Goal: Task Accomplishment & Management: Complete application form

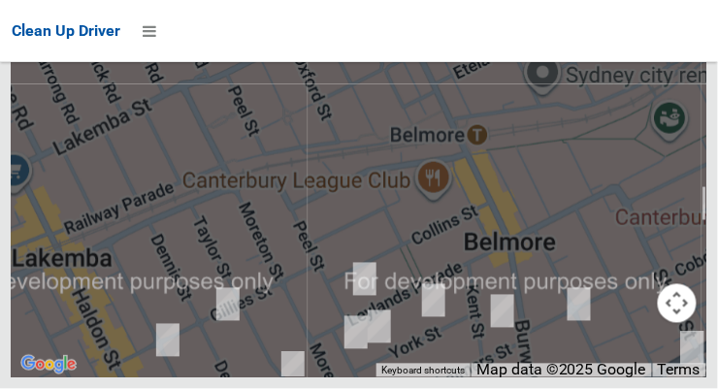
scroll to position [14075, 0]
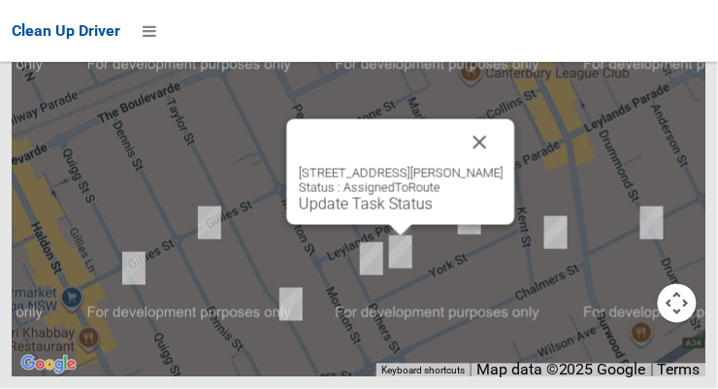
click at [470, 166] on button "Close" at bounding box center [480, 142] width 47 height 47
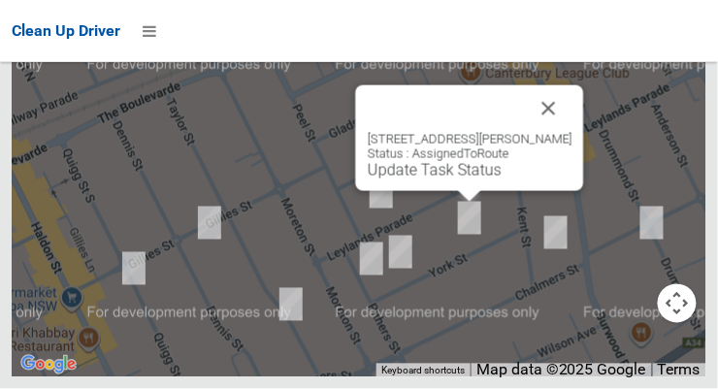
click at [550, 132] on button "Close" at bounding box center [549, 108] width 47 height 47
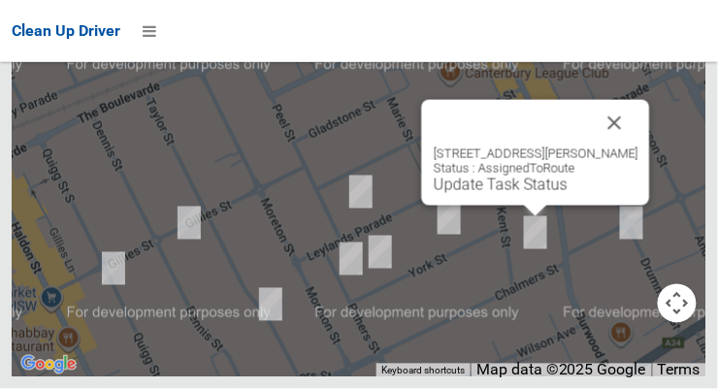
click at [615, 147] on button "Close" at bounding box center [615, 123] width 47 height 47
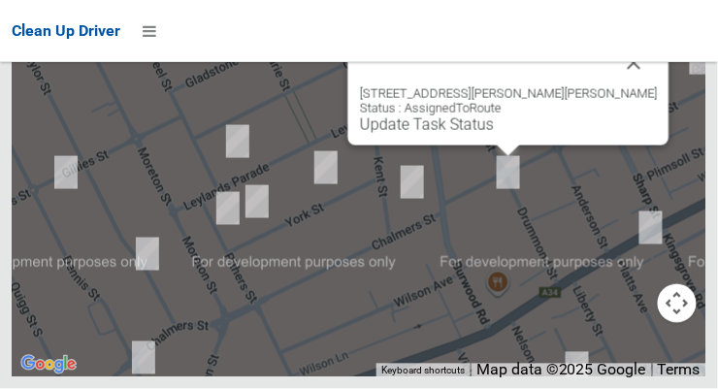
click at [611, 86] on button "Close" at bounding box center [634, 63] width 47 height 47
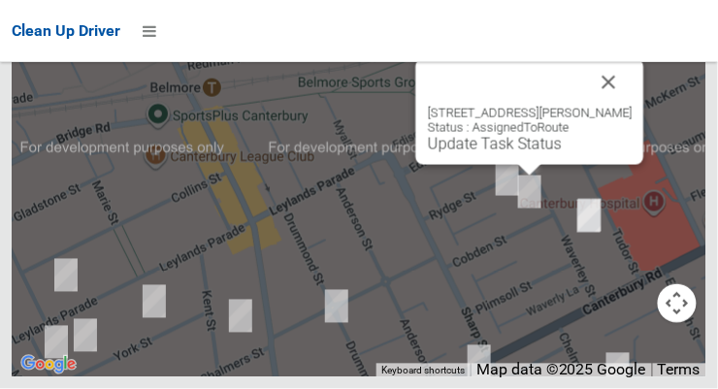
click at [610, 106] on button "Close" at bounding box center [609, 82] width 47 height 47
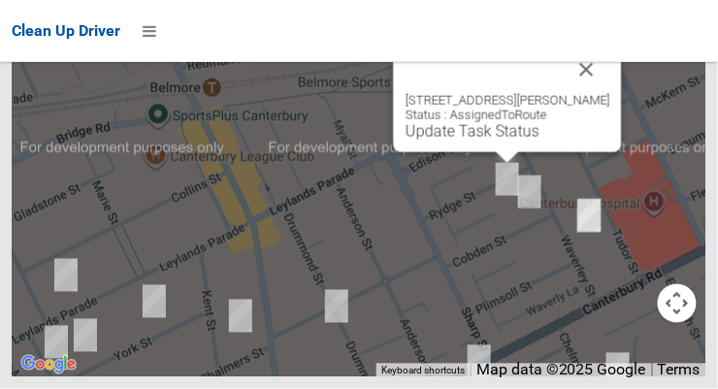
click at [597, 93] on button "Close" at bounding box center [587, 70] width 47 height 47
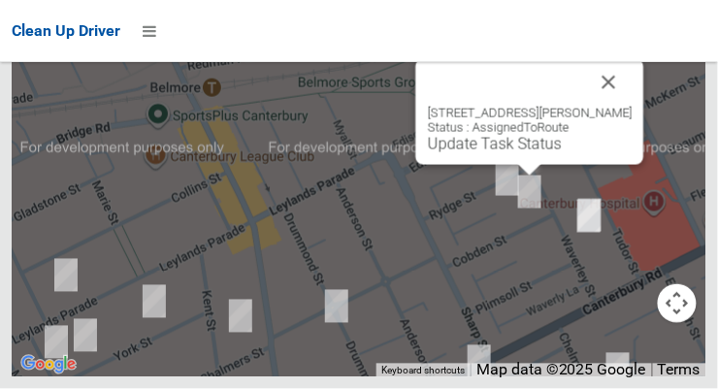
click at [608, 106] on button "Close" at bounding box center [609, 82] width 47 height 47
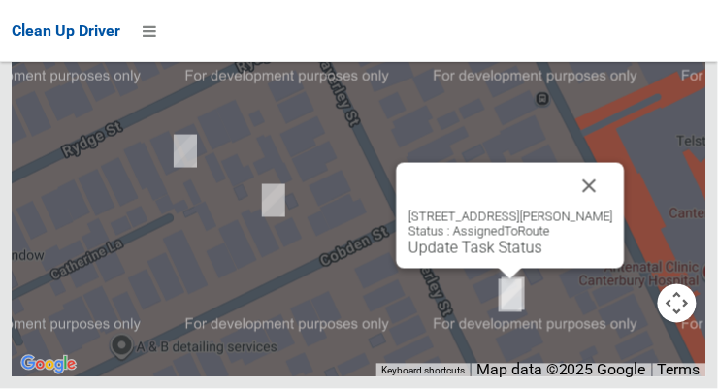
click at [613, 210] on button "Close" at bounding box center [590, 186] width 47 height 47
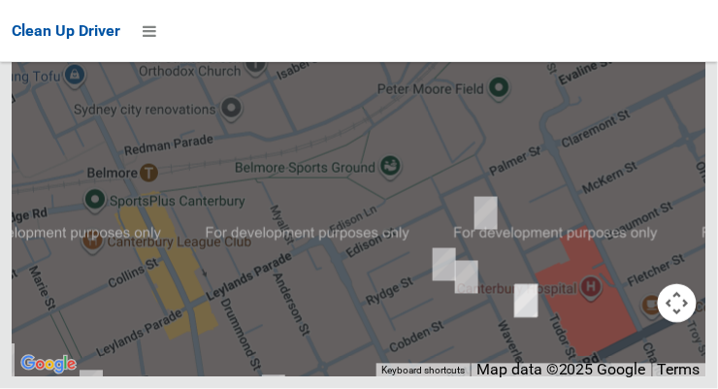
click at [503, 20] on button "OK" at bounding box center [482, 2] width 67 height 35
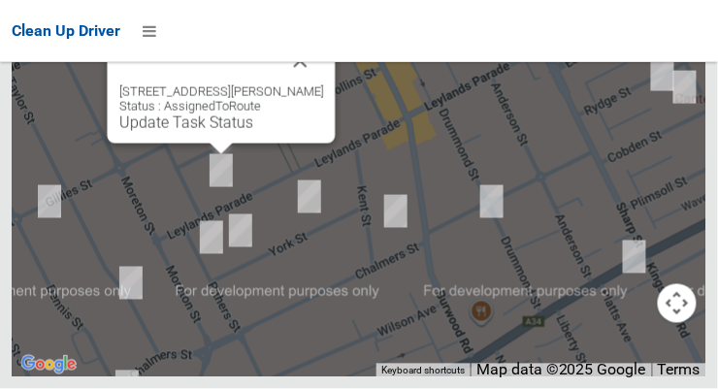
click at [216, 132] on link "Update Task Status" at bounding box center [186, 123] width 134 height 18
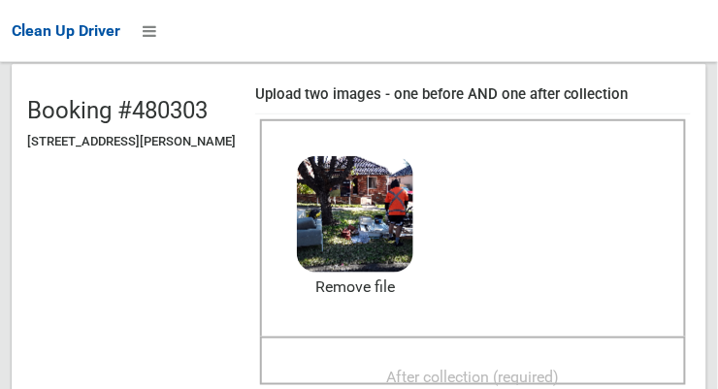
scroll to position [266, 0]
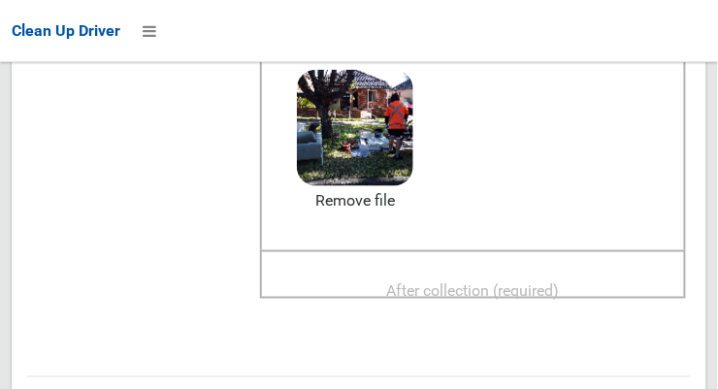
click at [503, 288] on span "After collection (required)" at bounding box center [473, 290] width 173 height 18
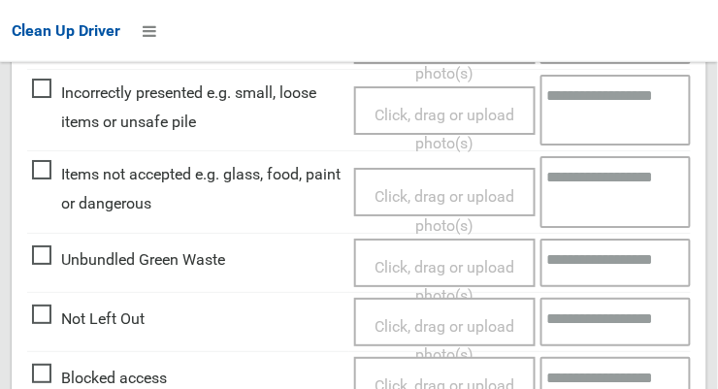
scroll to position [1754, 0]
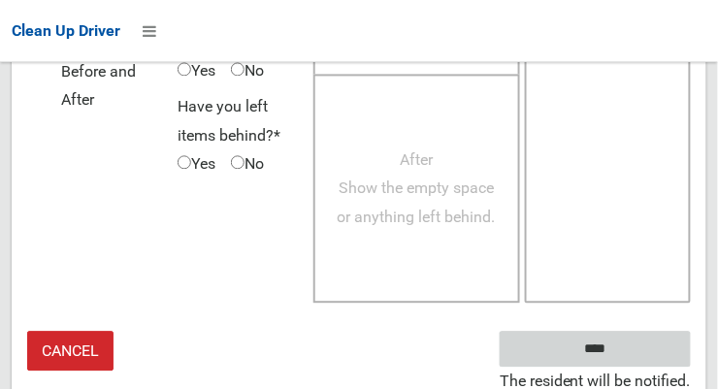
click at [646, 352] on input "****" at bounding box center [595, 349] width 191 height 36
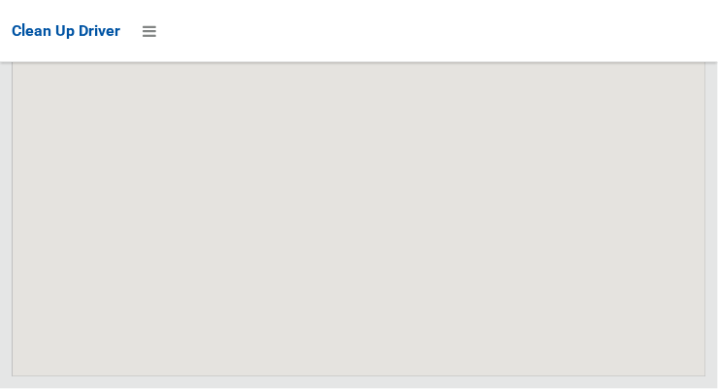
scroll to position [14076, 0]
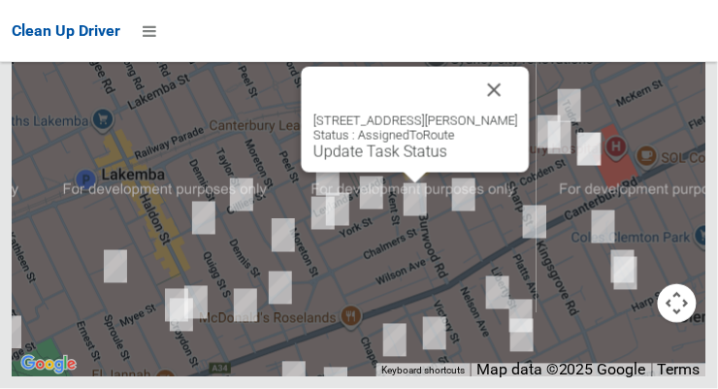
click at [420, 161] on link "Update Task Status" at bounding box center [380, 152] width 134 height 18
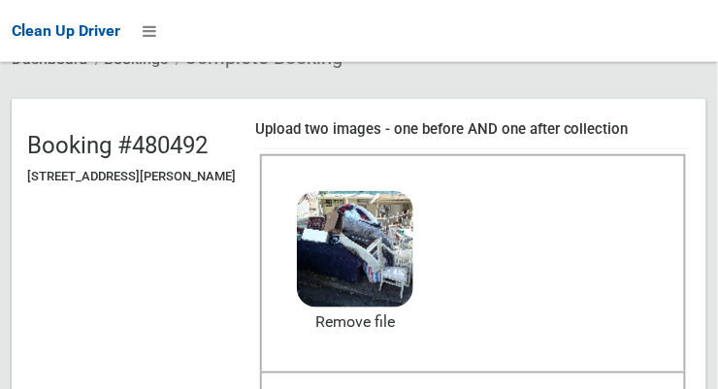
scroll to position [250, 0]
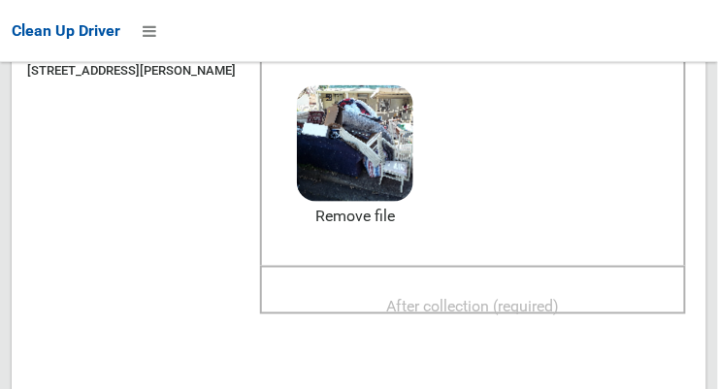
click at [494, 306] on span "After collection (required)" at bounding box center [473, 306] width 173 height 18
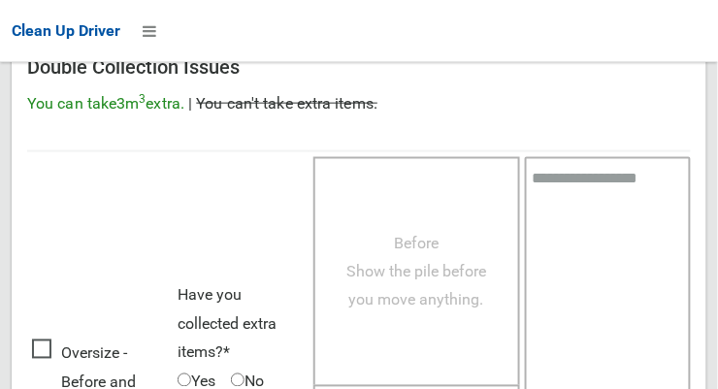
scroll to position [1754, 0]
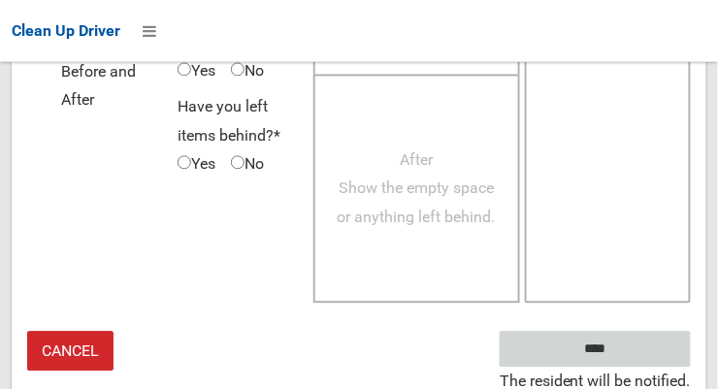
click at [640, 331] on input "****" at bounding box center [595, 349] width 191 height 36
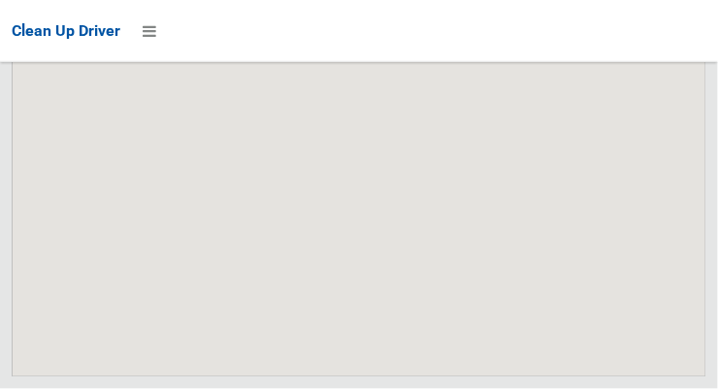
scroll to position [14075, 0]
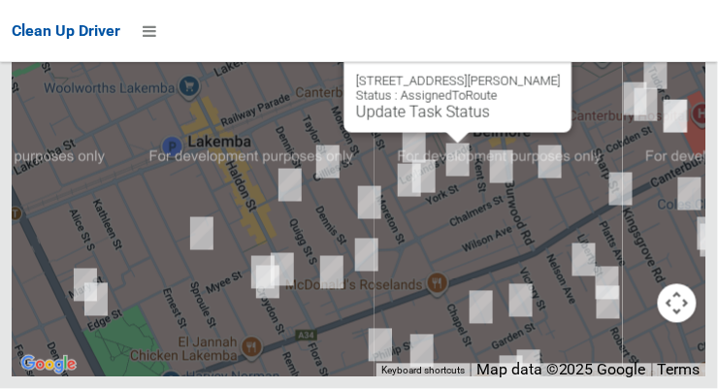
click at [456, 121] on link "Update Task Status" at bounding box center [423, 112] width 134 height 18
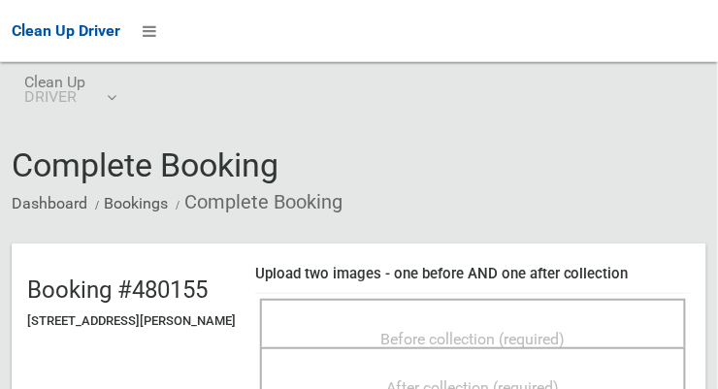
click at [499, 330] on span "Before collection (required)" at bounding box center [473, 339] width 184 height 18
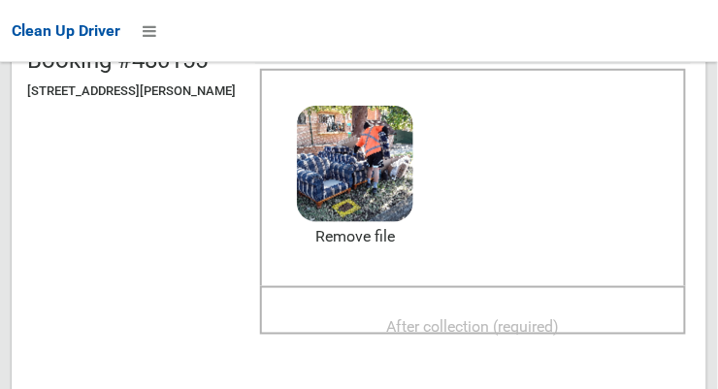
scroll to position [229, 0]
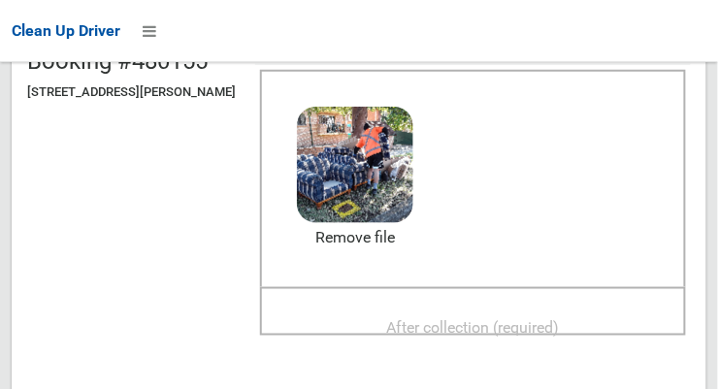
click at [518, 328] on span "After collection (required)" at bounding box center [473, 327] width 173 height 18
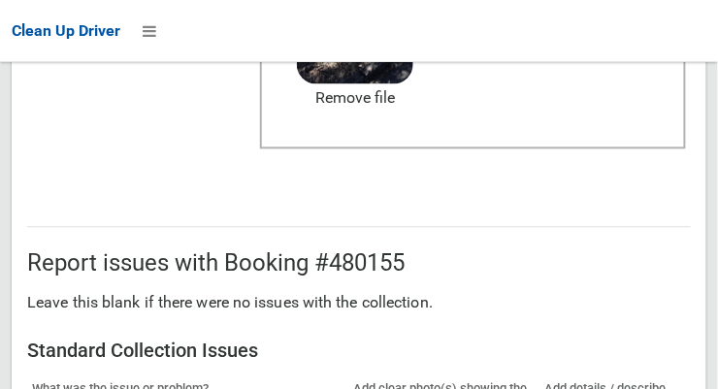
scroll to position [1168, 0]
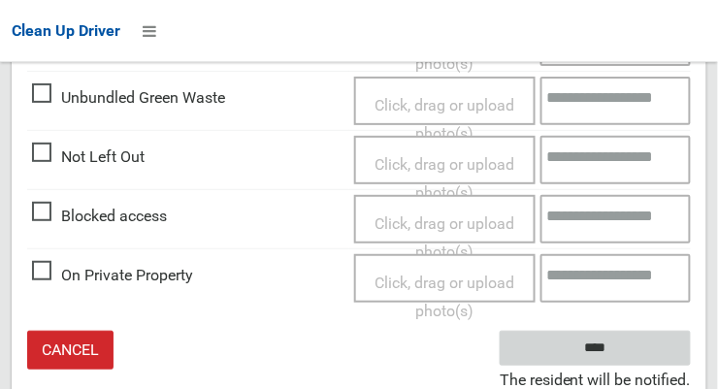
click at [635, 345] on input "****" at bounding box center [595, 349] width 191 height 36
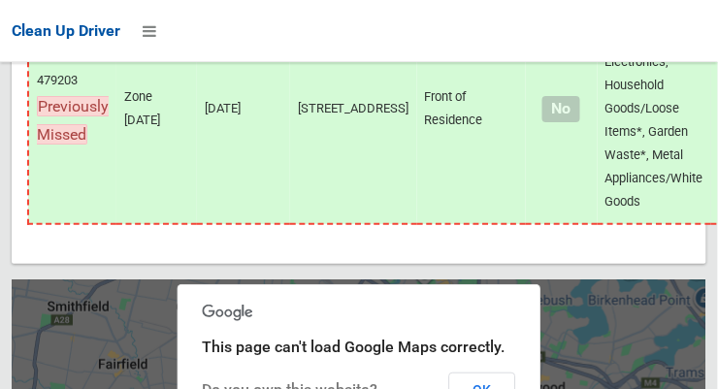
scroll to position [10167, 0]
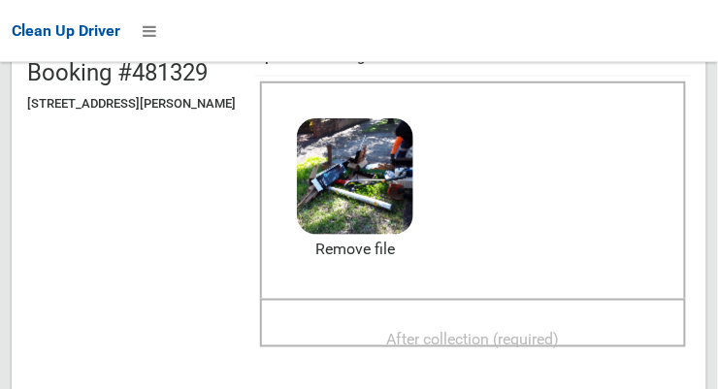
scroll to position [213, 0]
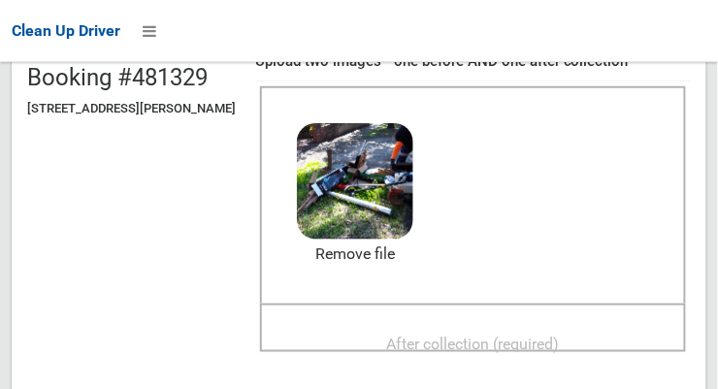
click at [499, 346] on span "After collection (required)" at bounding box center [473, 344] width 173 height 18
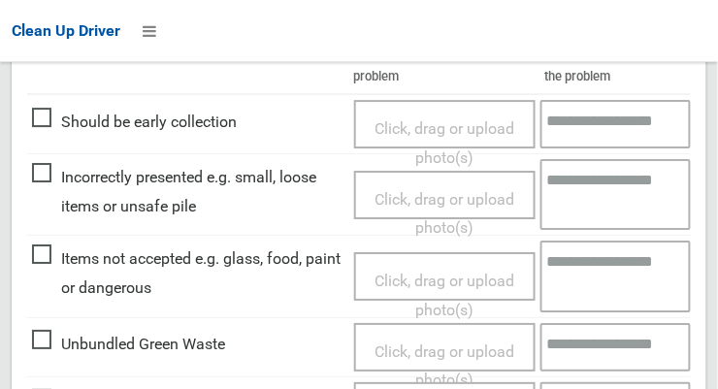
scroll to position [1754, 0]
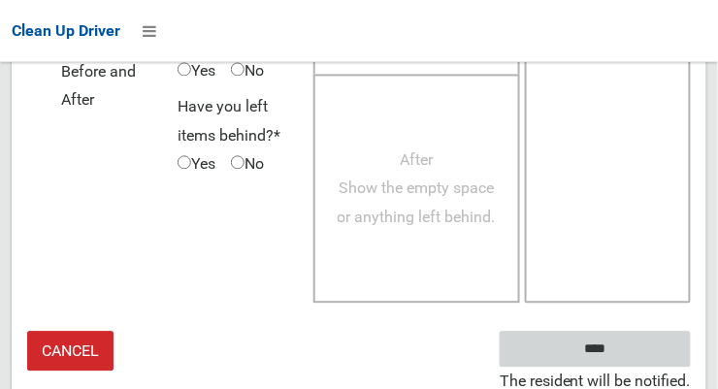
click at [645, 344] on input "****" at bounding box center [595, 349] width 191 height 36
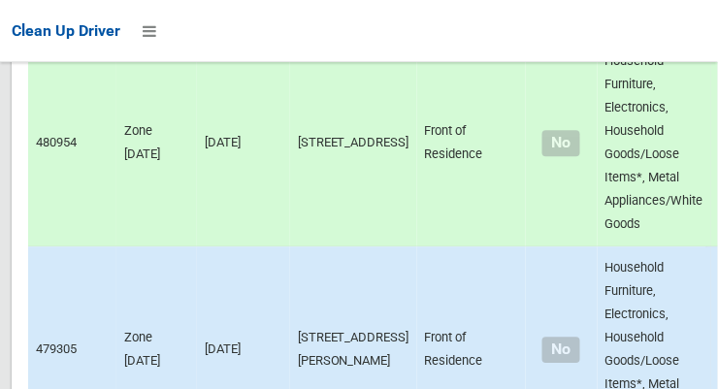
scroll to position [14075, 0]
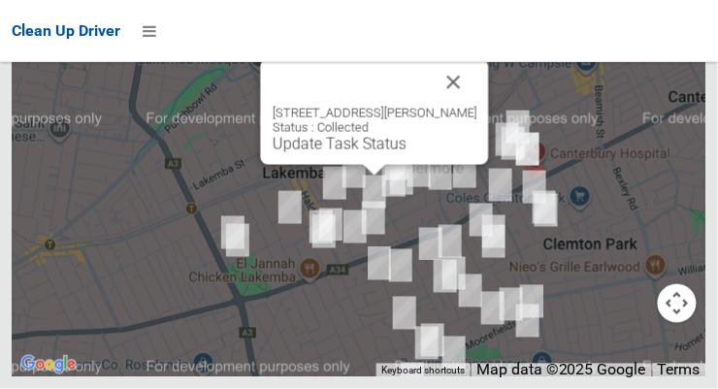
click at [458, 106] on button "Close" at bounding box center [454, 82] width 47 height 47
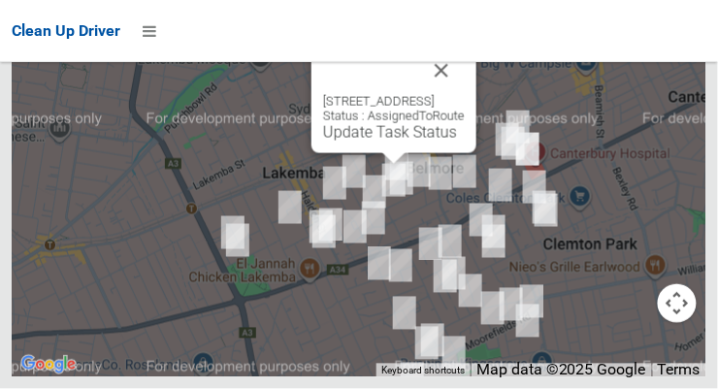
click at [399, 142] on link "Update Task Status" at bounding box center [390, 132] width 134 height 18
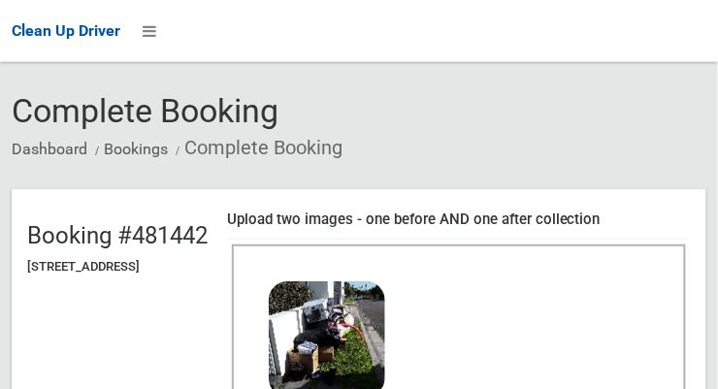
scroll to position [243, 0]
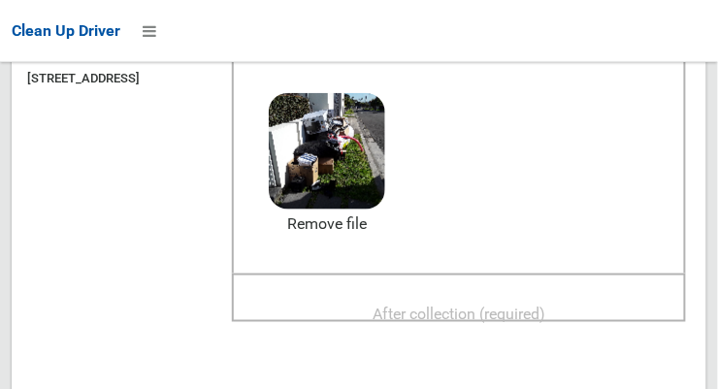
click at [514, 309] on span "After collection (required)" at bounding box center [459, 314] width 173 height 18
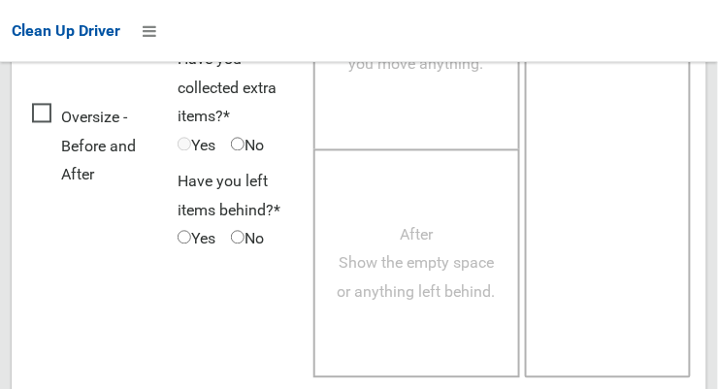
scroll to position [1754, 0]
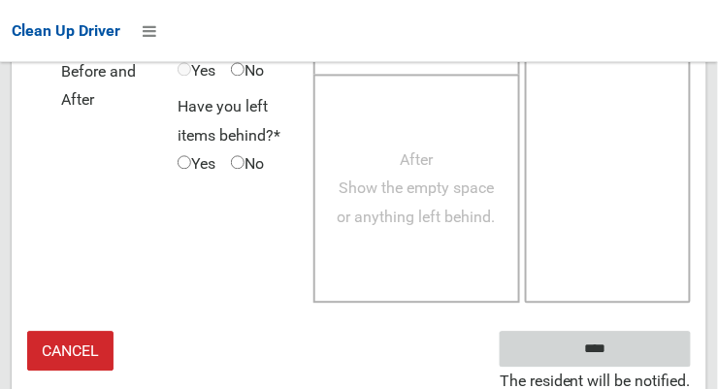
click at [647, 347] on input "****" at bounding box center [595, 349] width 191 height 36
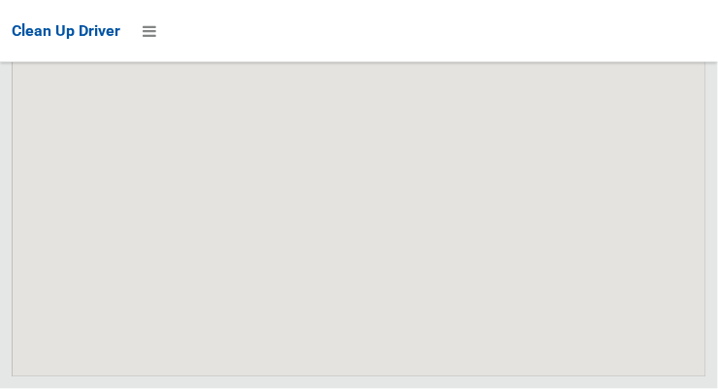
scroll to position [14076, 0]
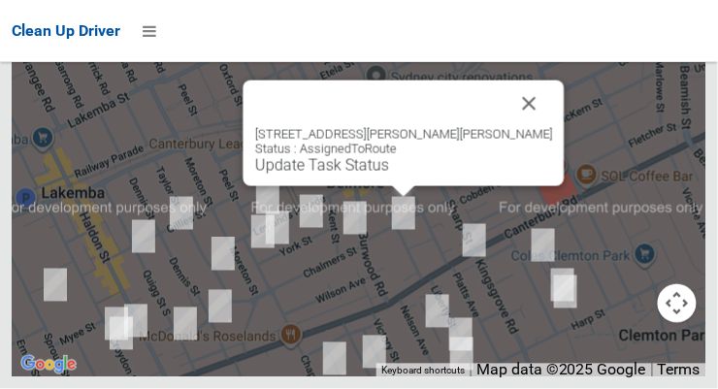
click at [389, 175] on link "Update Task Status" at bounding box center [322, 165] width 134 height 18
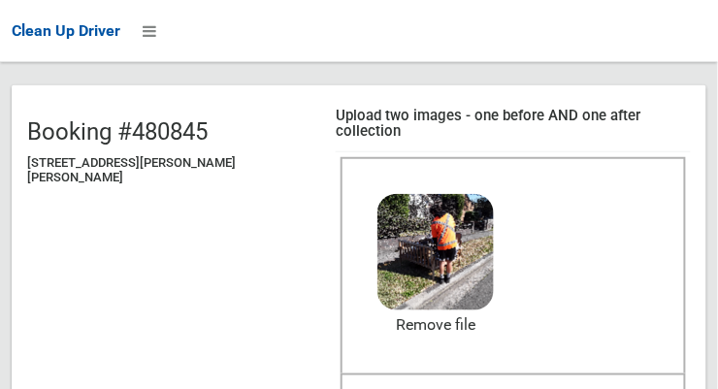
scroll to position [243, 0]
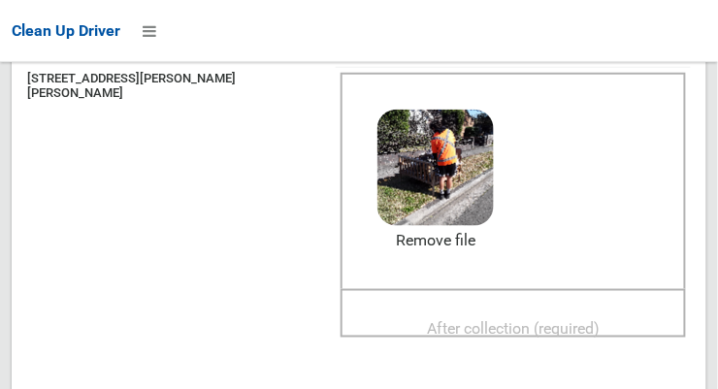
click at [509, 320] on span "After collection (required)" at bounding box center [513, 329] width 173 height 18
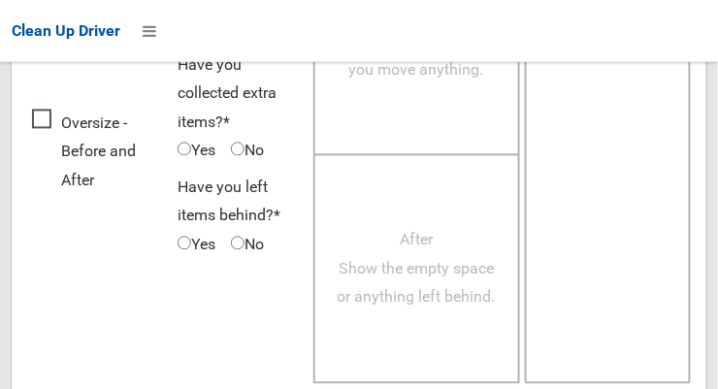
scroll to position [1754, 0]
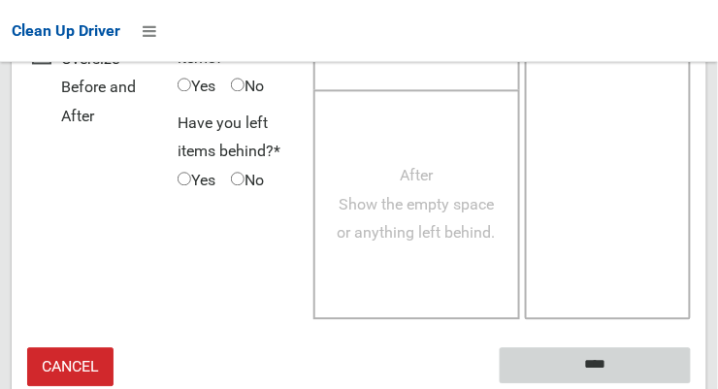
click at [652, 347] on input "****" at bounding box center [595, 365] width 191 height 36
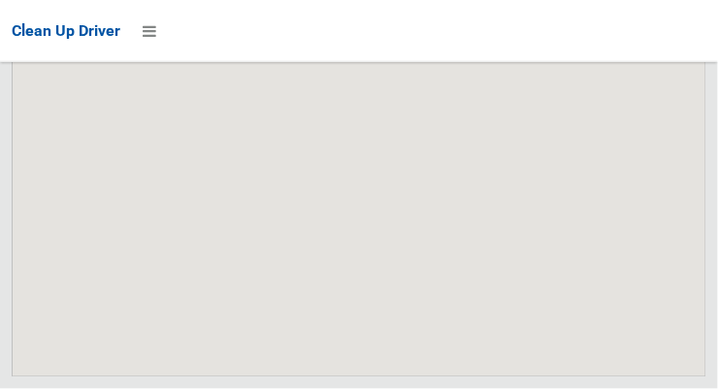
scroll to position [14075, 0]
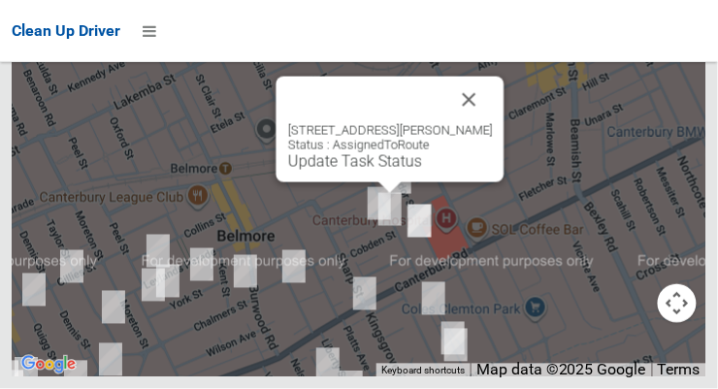
click at [395, 171] on link "Update Task Status" at bounding box center [355, 161] width 134 height 18
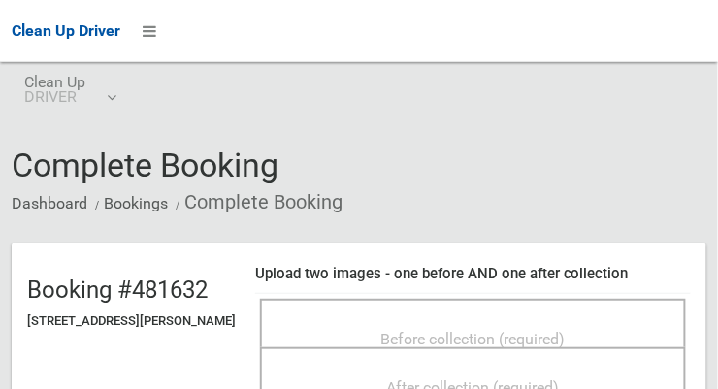
click at [484, 330] on span "Before collection (required)" at bounding box center [473, 339] width 184 height 18
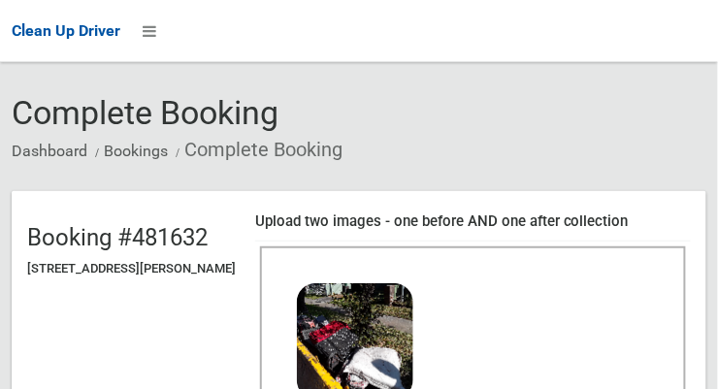
scroll to position [191, 0]
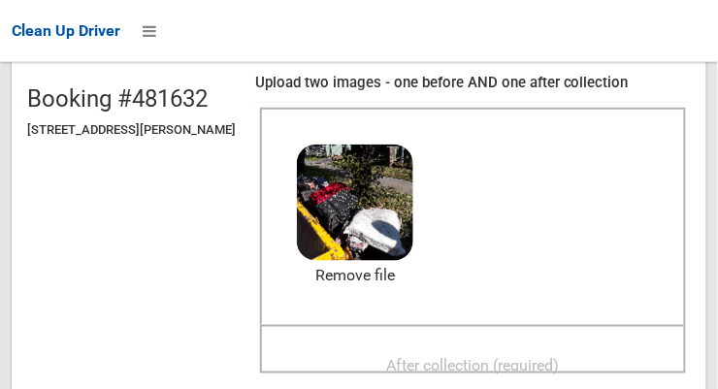
click at [493, 356] on span "After collection (required)" at bounding box center [473, 365] width 173 height 18
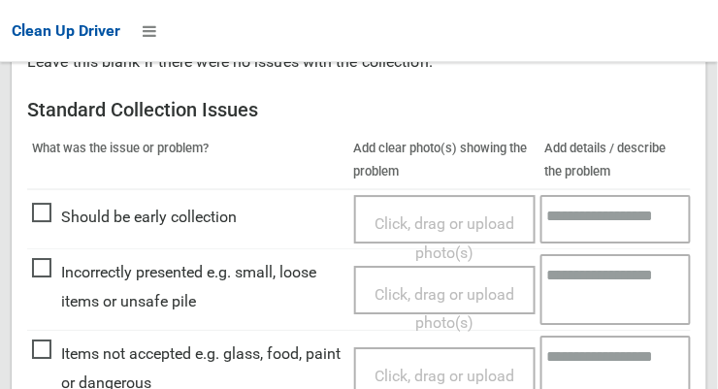
scroll to position [1754, 0]
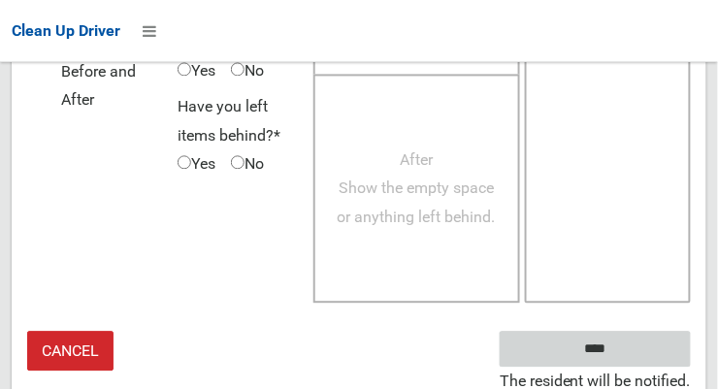
click at [655, 347] on input "****" at bounding box center [595, 349] width 191 height 36
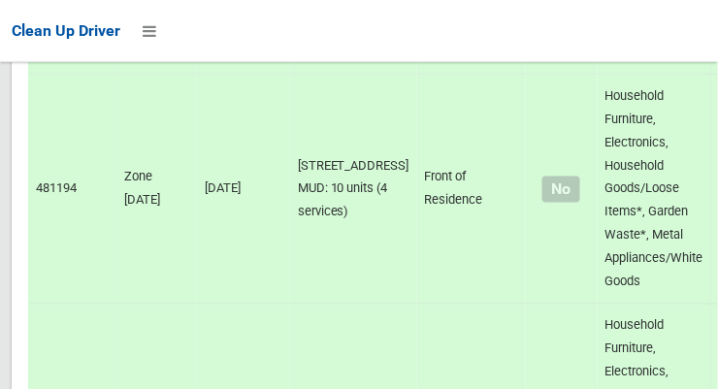
scroll to position [14075, 0]
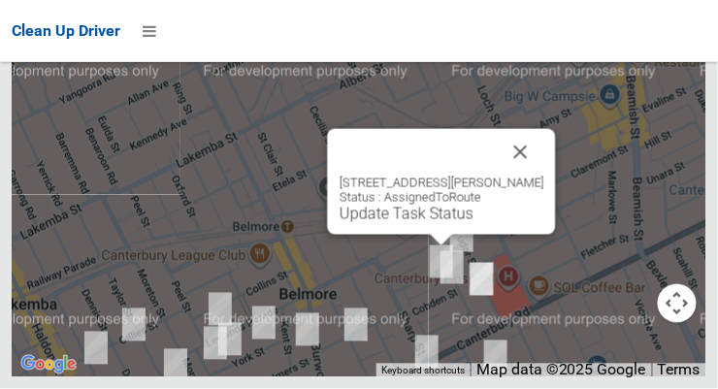
click at [443, 223] on link "Update Task Status" at bounding box center [407, 214] width 134 height 18
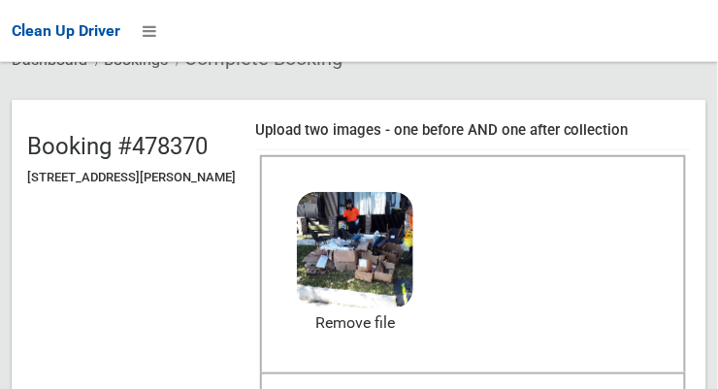
scroll to position [244, 0]
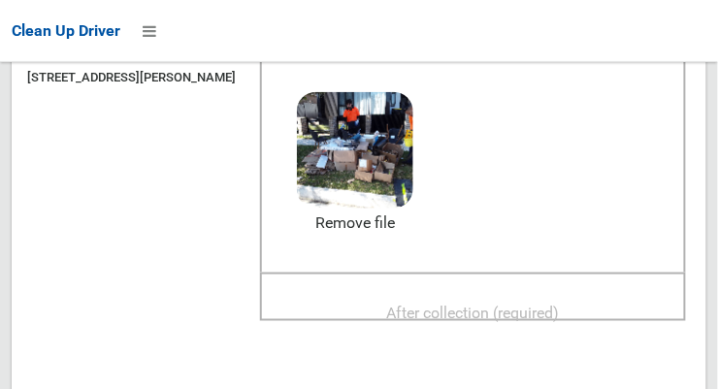
click at [488, 308] on span "After collection (required)" at bounding box center [473, 313] width 173 height 18
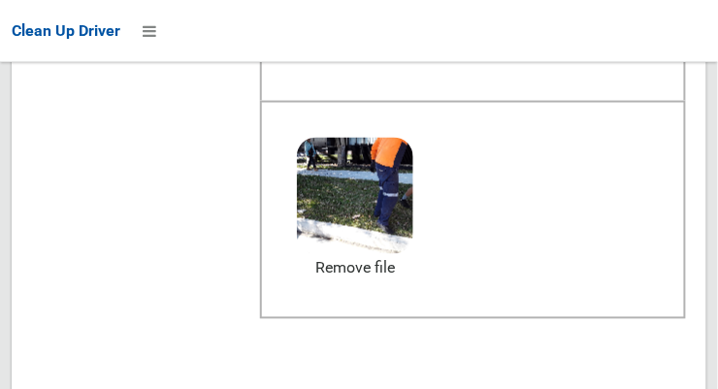
scroll to position [1754, 0]
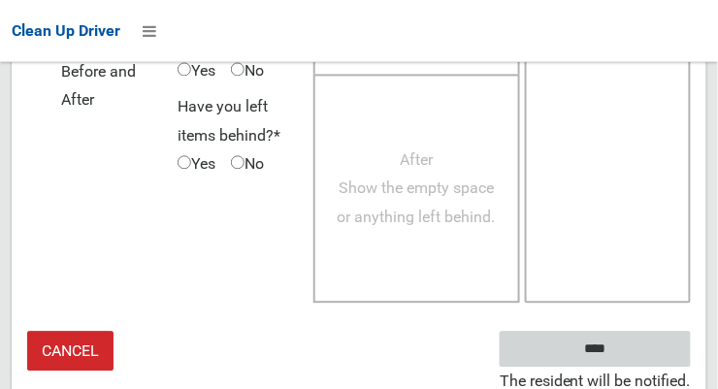
click at [659, 344] on input "****" at bounding box center [595, 349] width 191 height 36
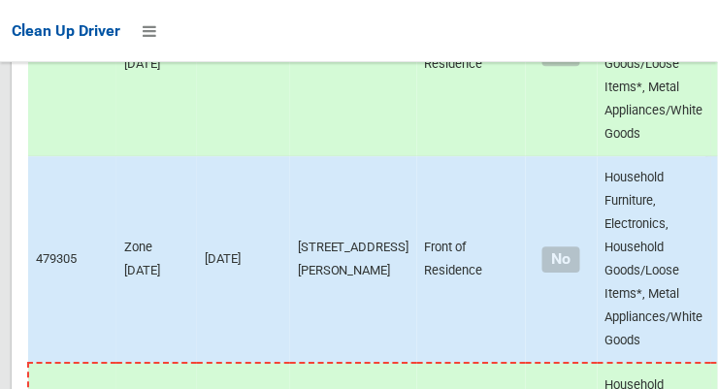
scroll to position [14075, 0]
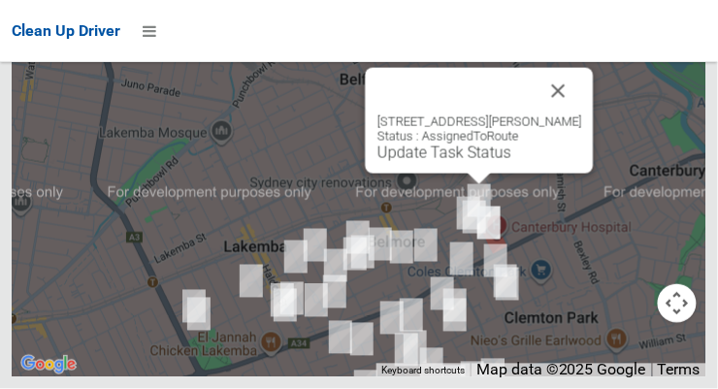
click at [474, 162] on link "Update Task Status" at bounding box center [444, 153] width 134 height 18
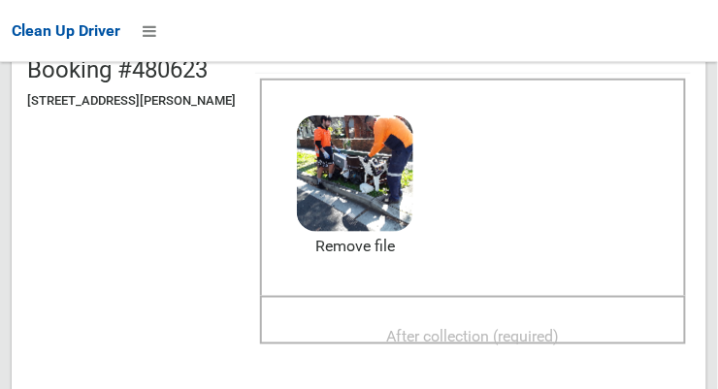
scroll to position [230, 0]
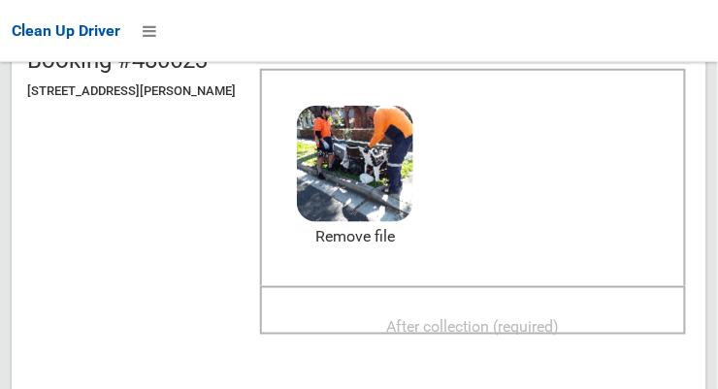
click at [527, 317] on span "After collection (required)" at bounding box center [473, 326] width 173 height 18
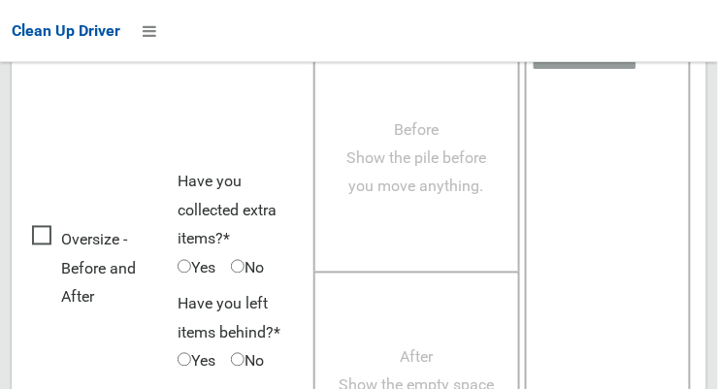
scroll to position [1754, 0]
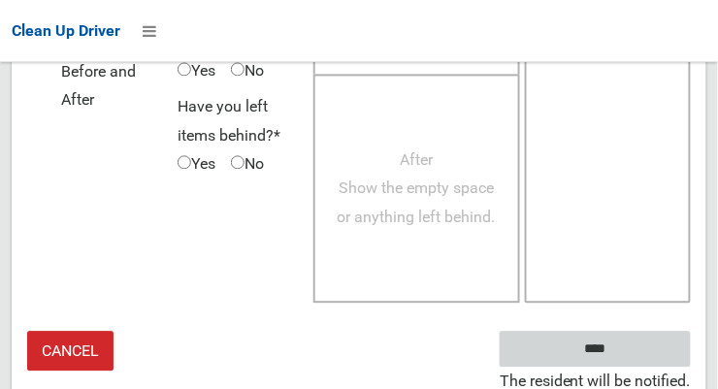
click at [651, 333] on input "****" at bounding box center [595, 349] width 191 height 36
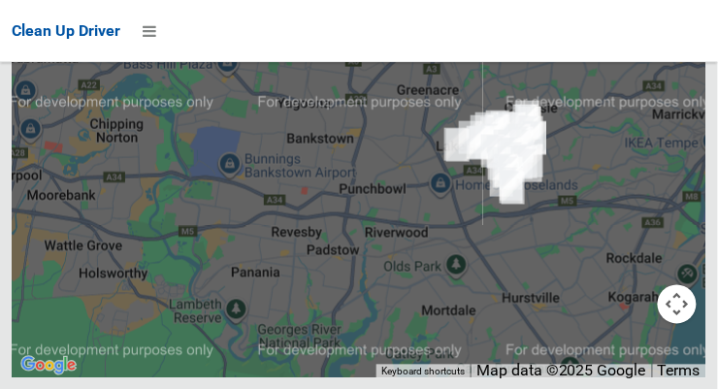
scroll to position [13264, 0]
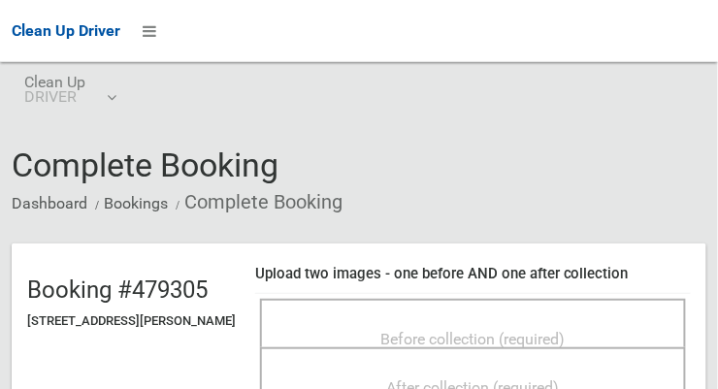
click at [559, 330] on span "Before collection (required)" at bounding box center [473, 339] width 184 height 18
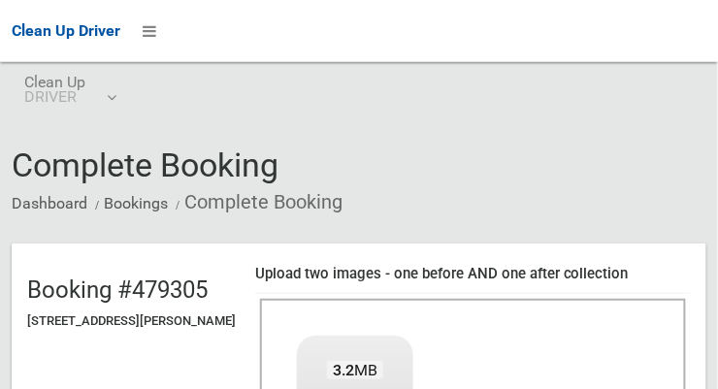
scroll to position [234, 0]
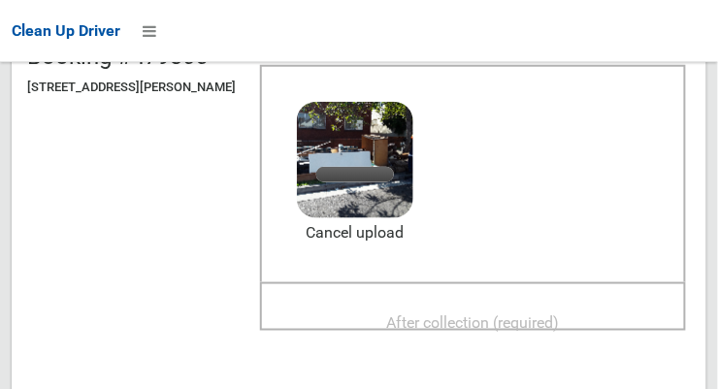
click at [522, 315] on span "After collection (required)" at bounding box center [473, 322] width 173 height 18
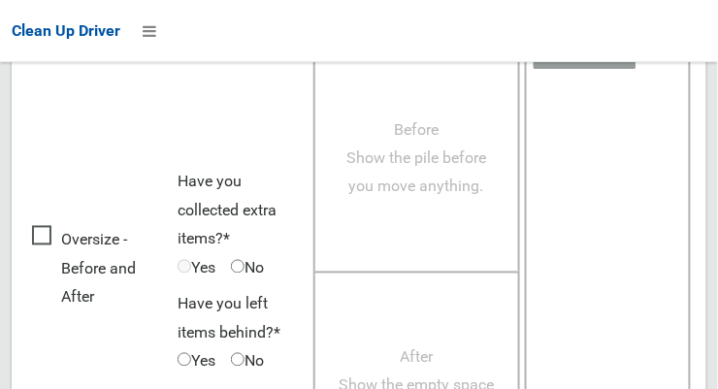
scroll to position [1754, 0]
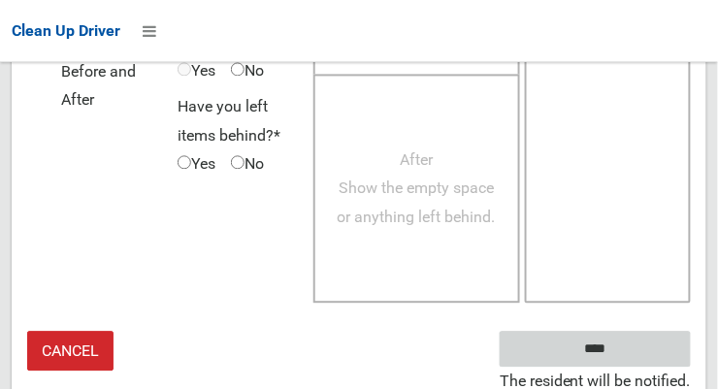
click at [673, 347] on input "****" at bounding box center [595, 349] width 191 height 36
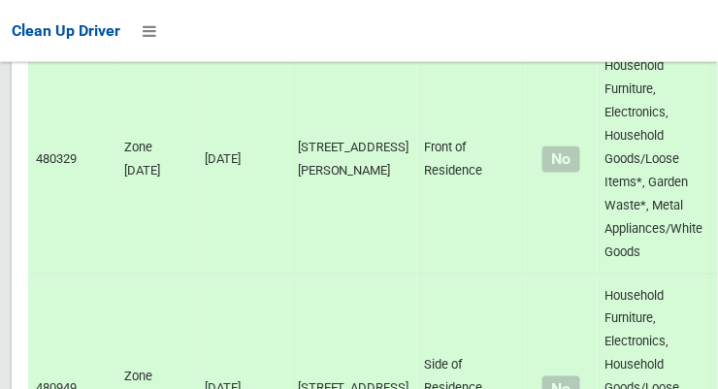
scroll to position [8228, 0]
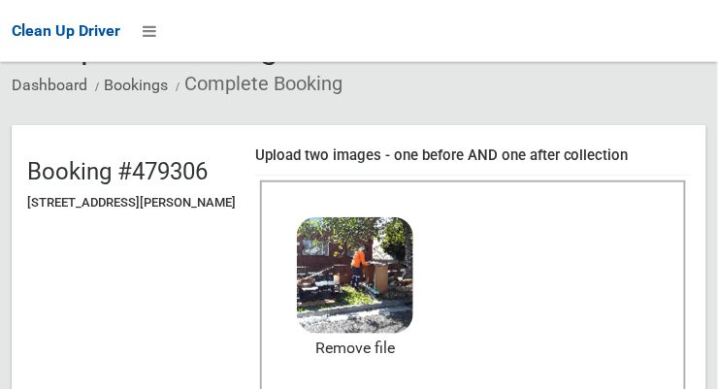
scroll to position [226, 0]
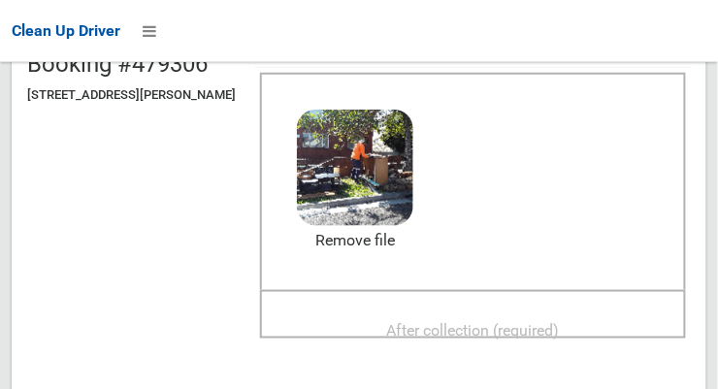
click at [507, 321] on span "After collection (required)" at bounding box center [473, 330] width 173 height 18
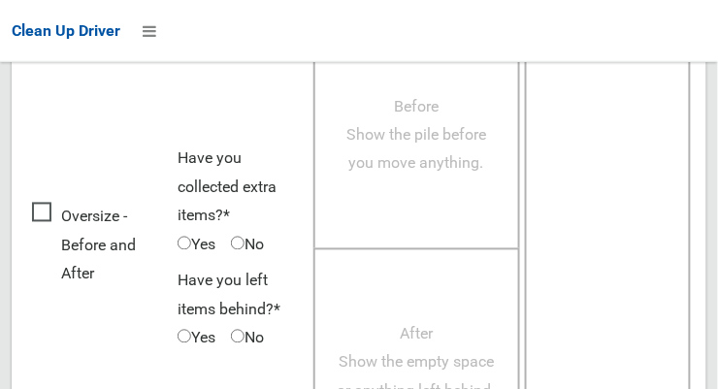
scroll to position [1754, 0]
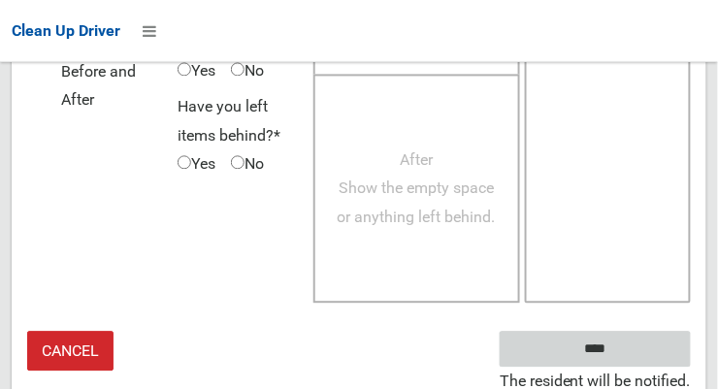
click at [656, 345] on input "****" at bounding box center [595, 349] width 191 height 36
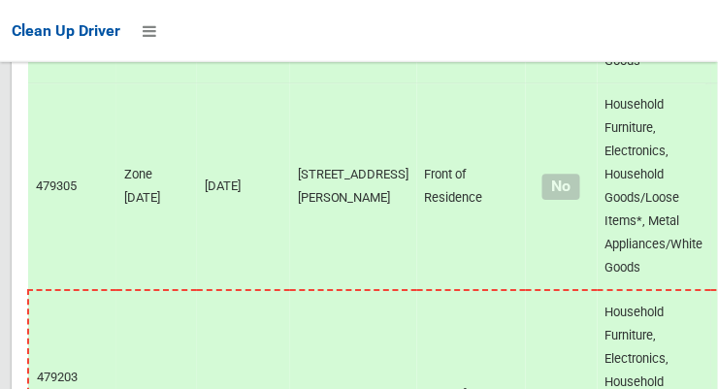
scroll to position [14075, 0]
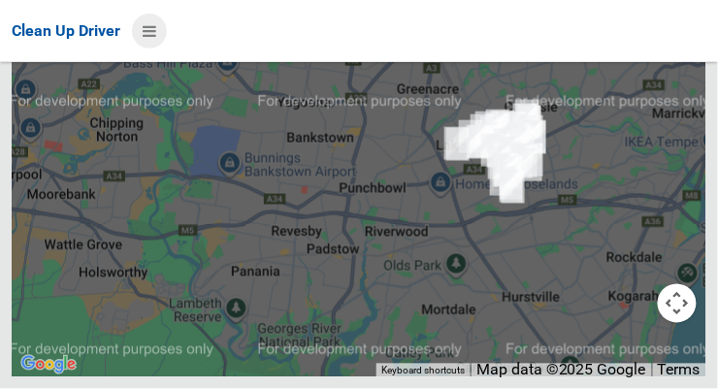
click at [147, 40] on icon at bounding box center [150, 31] width 14 height 33
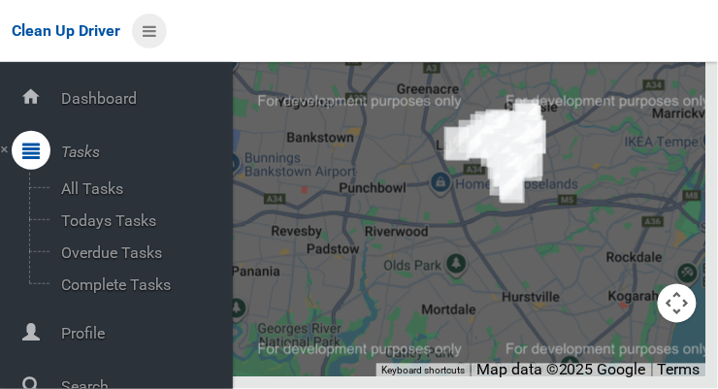
scroll to position [104, 0]
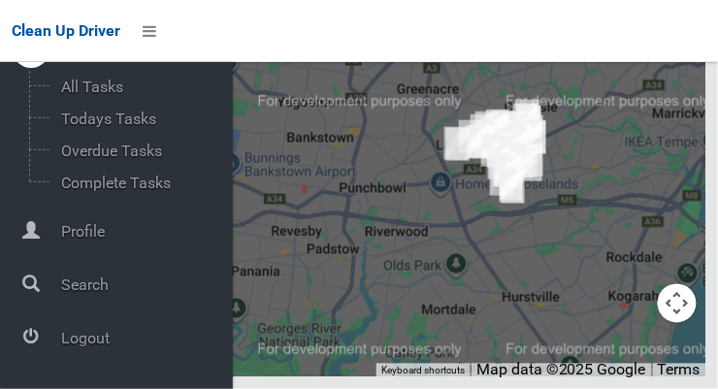
click at [40, 352] on icon at bounding box center [30, 336] width 17 height 39
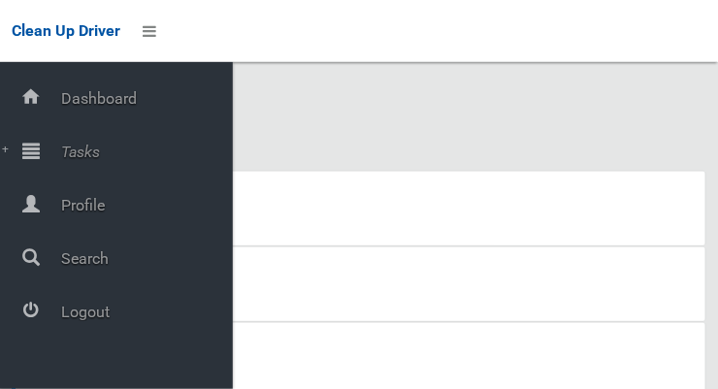
click at [40, 154] on icon at bounding box center [30, 150] width 17 height 39
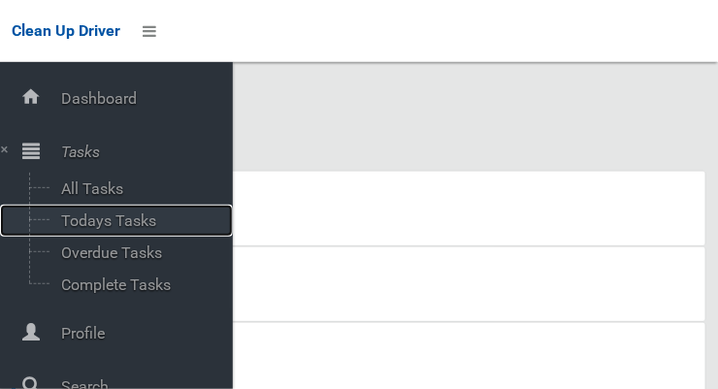
click at [81, 227] on span "Todays Tasks" at bounding box center [135, 221] width 161 height 18
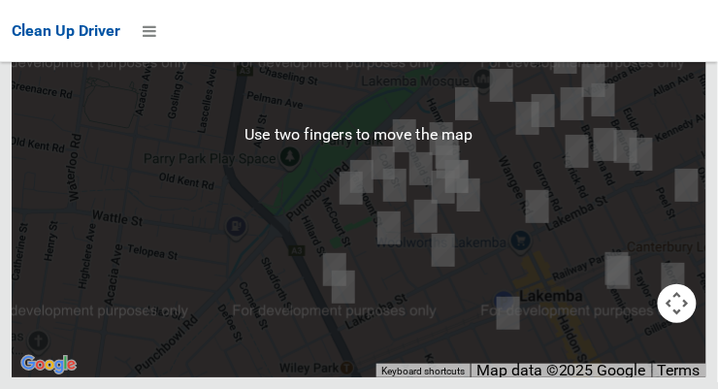
scroll to position [13591, 0]
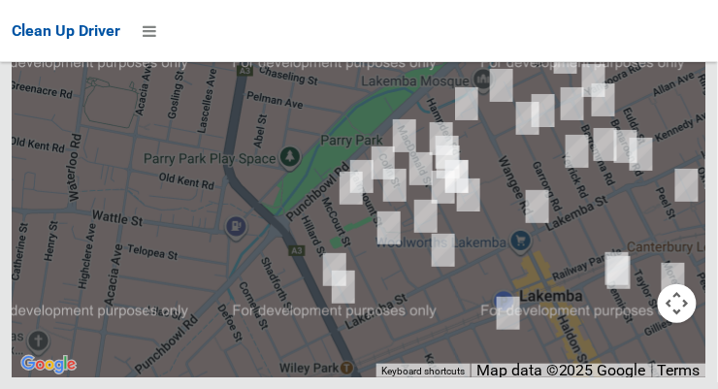
click at [503, 20] on button "OK" at bounding box center [482, 2] width 67 height 35
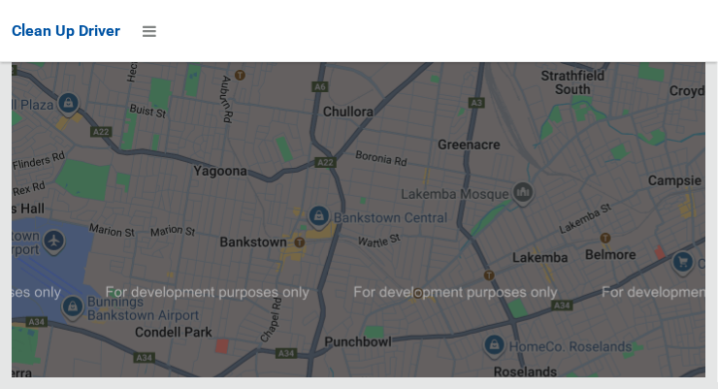
scroll to position [13723, 0]
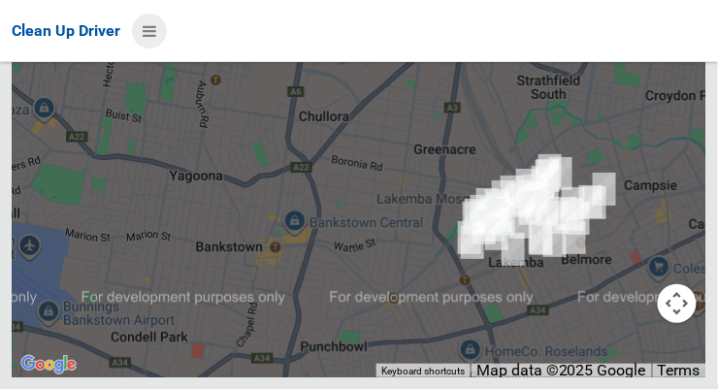
click at [146, 40] on icon at bounding box center [150, 31] width 14 height 33
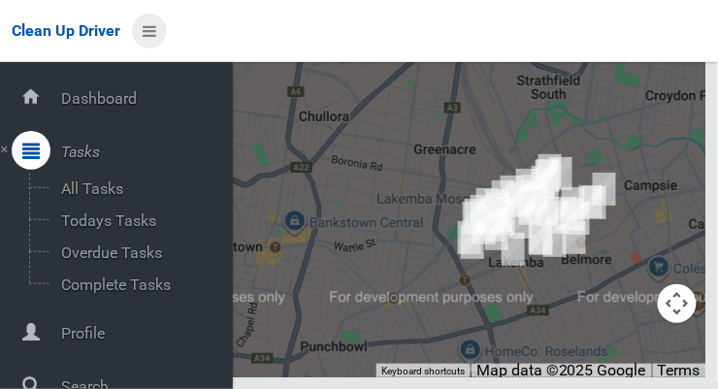
scroll to position [104, 0]
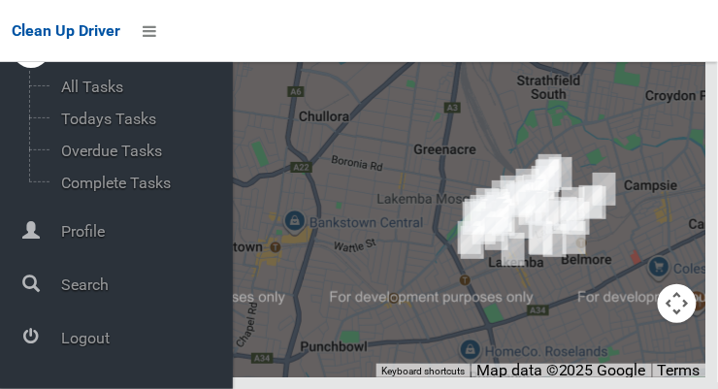
click at [39, 336] on div at bounding box center [31, 336] width 39 height 39
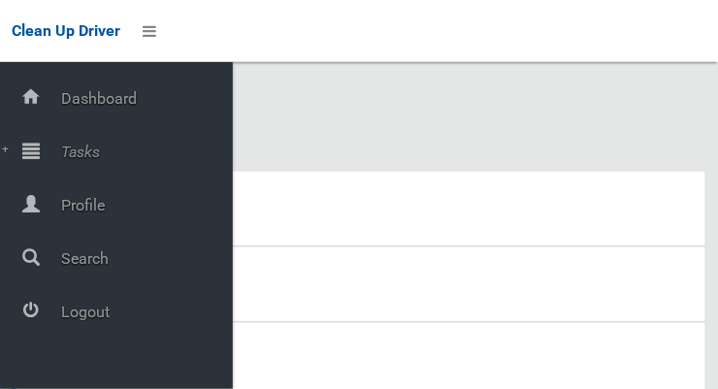
click at [40, 152] on div at bounding box center [31, 150] width 39 height 39
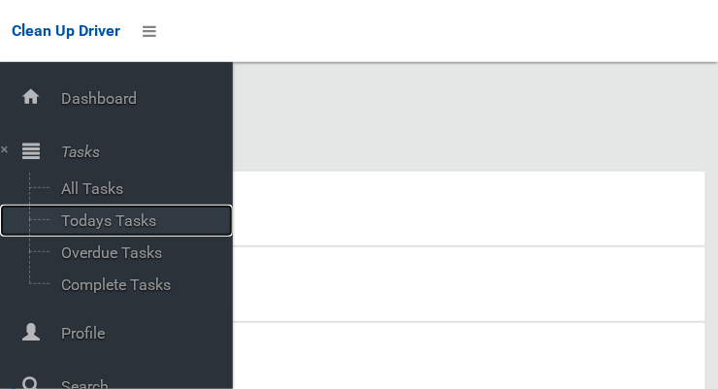
click at [81, 228] on span "Todays Tasks" at bounding box center [135, 221] width 161 height 18
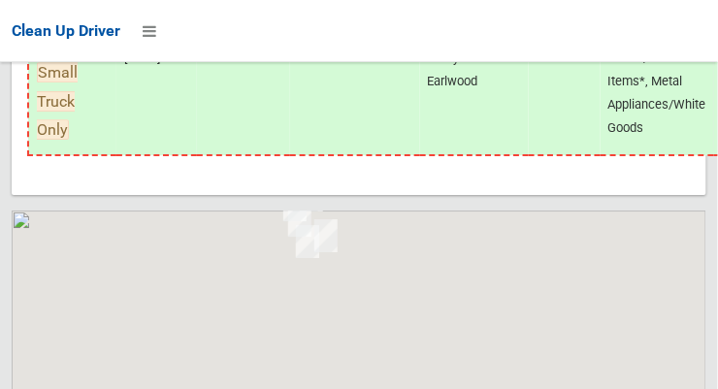
scroll to position [15231, 0]
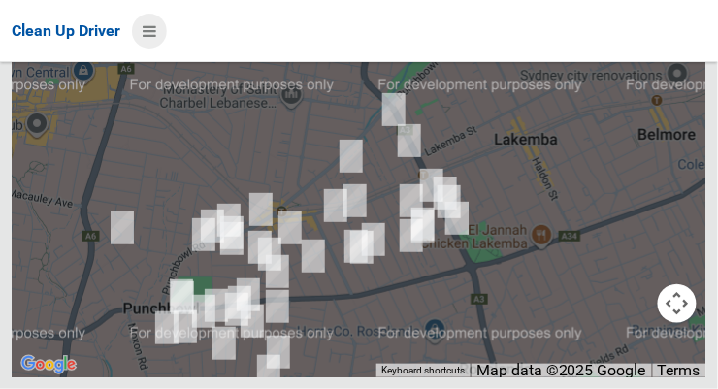
click at [146, 34] on icon at bounding box center [150, 31] width 14 height 33
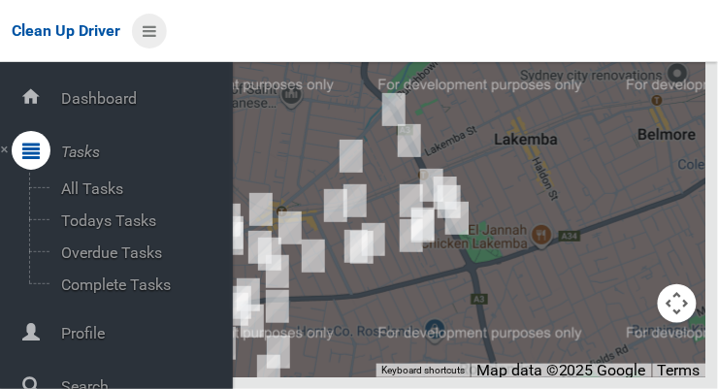
scroll to position [104, 0]
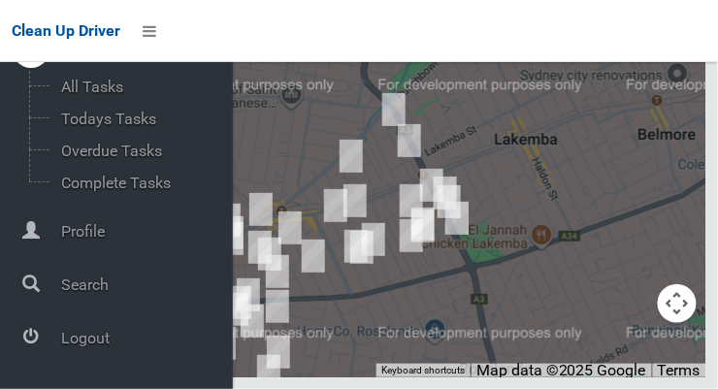
click at [61, 342] on span "Logout" at bounding box center [144, 338] width 178 height 18
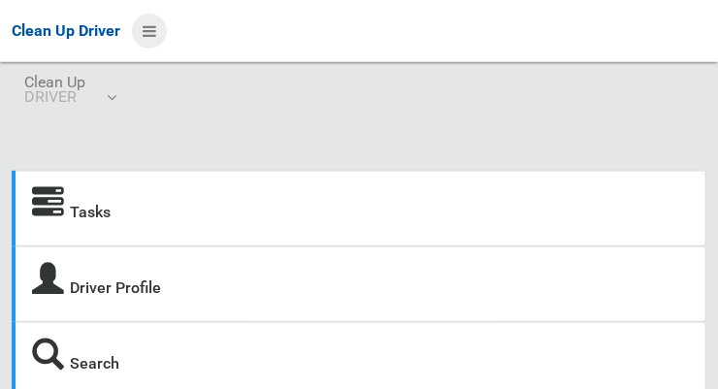
click at [151, 32] on icon at bounding box center [150, 31] width 14 height 33
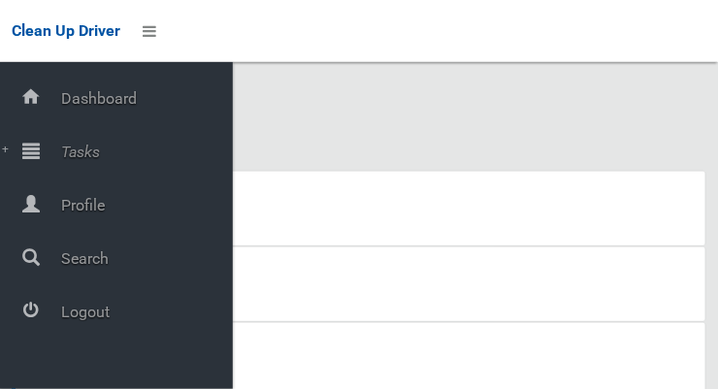
click at [40, 154] on icon at bounding box center [30, 150] width 17 height 39
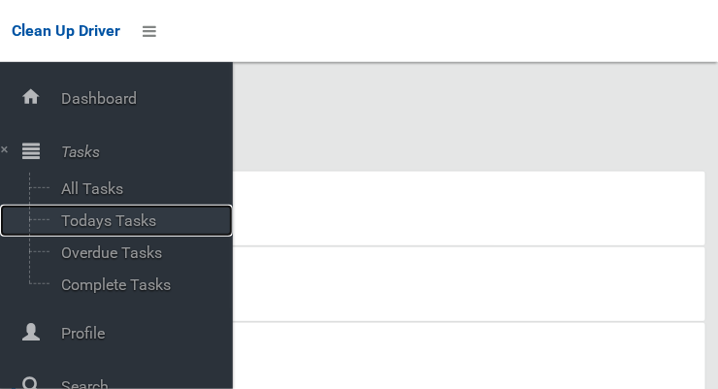
click at [72, 230] on span "Todays Tasks" at bounding box center [135, 221] width 161 height 18
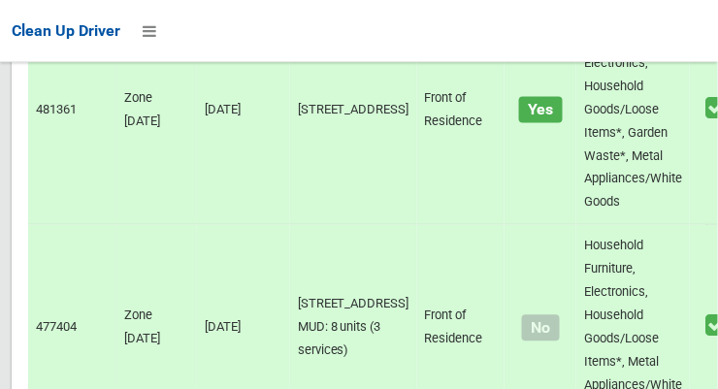
scroll to position [12662, 0]
